Goal: Information Seeking & Learning: Learn about a topic

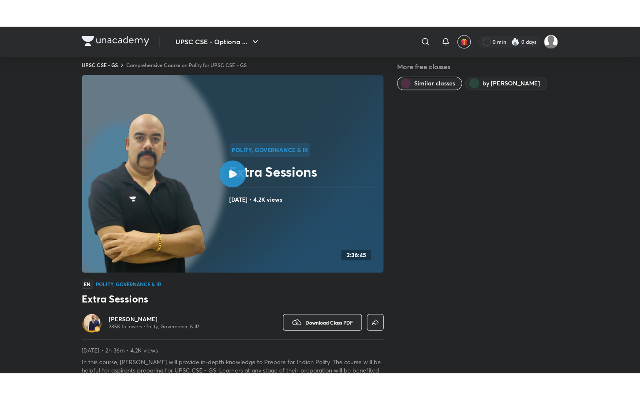
scroll to position [9, 0]
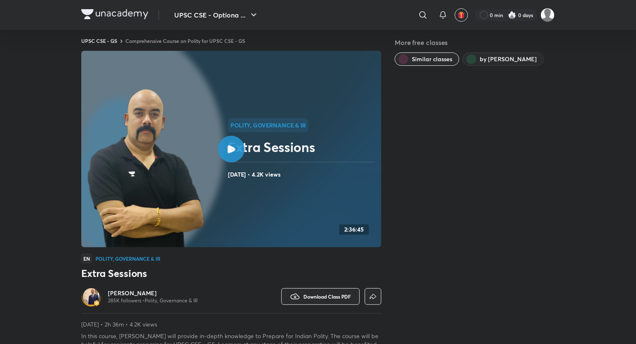
click at [227, 134] on rect at bounding box center [231, 149] width 300 height 197
click at [165, 92] on img at bounding box center [145, 169] width 119 height 163
drag, startPoint x: 433, startPoint y: 300, endPoint x: 460, endPoint y: 293, distance: 28.2
drag, startPoint x: 460, startPoint y: 293, endPoint x: 443, endPoint y: 222, distance: 72.5
click at [443, 222] on div "More free classes Similar classes by Dr Sidharth Arora" at bounding box center [475, 202] width 160 height 328
